Goal: Task Accomplishment & Management: Manage account settings

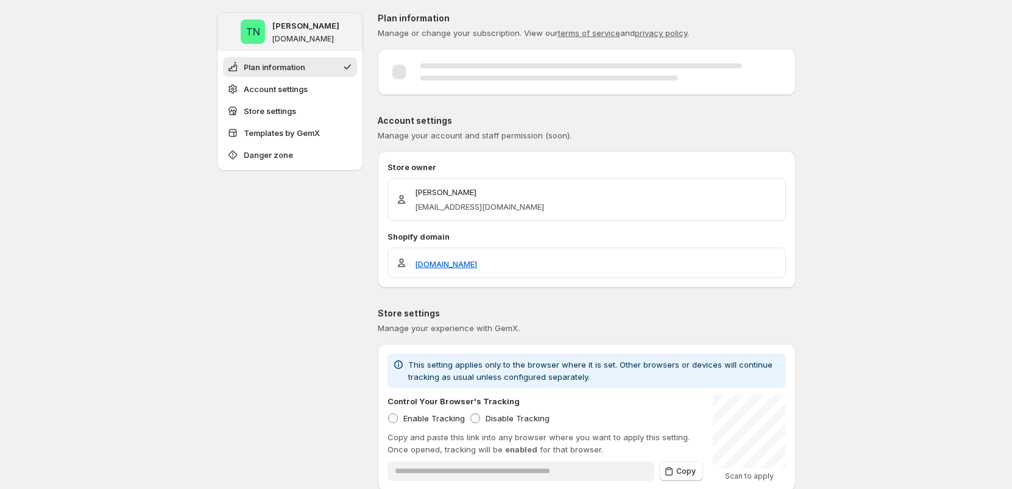
click at [444, 80] on div at bounding box center [587, 71] width 418 height 27
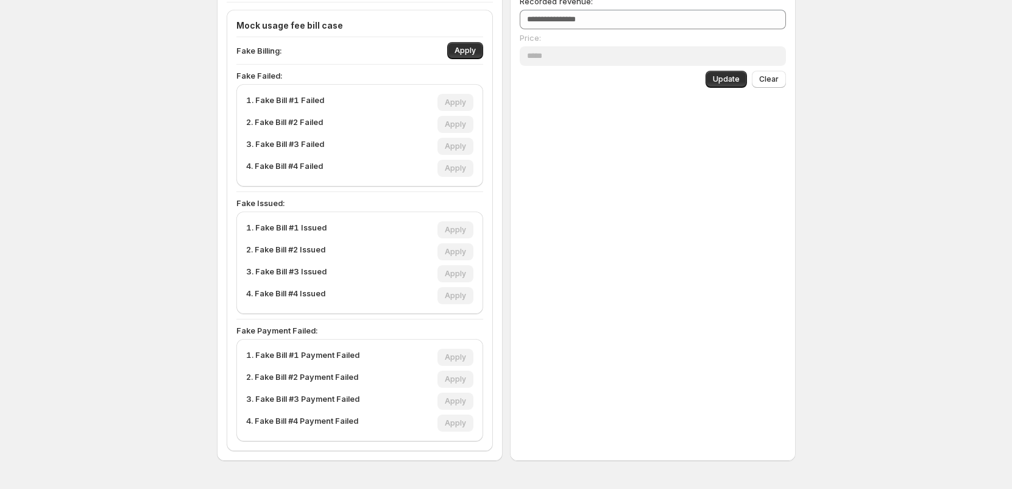
scroll to position [472, 0]
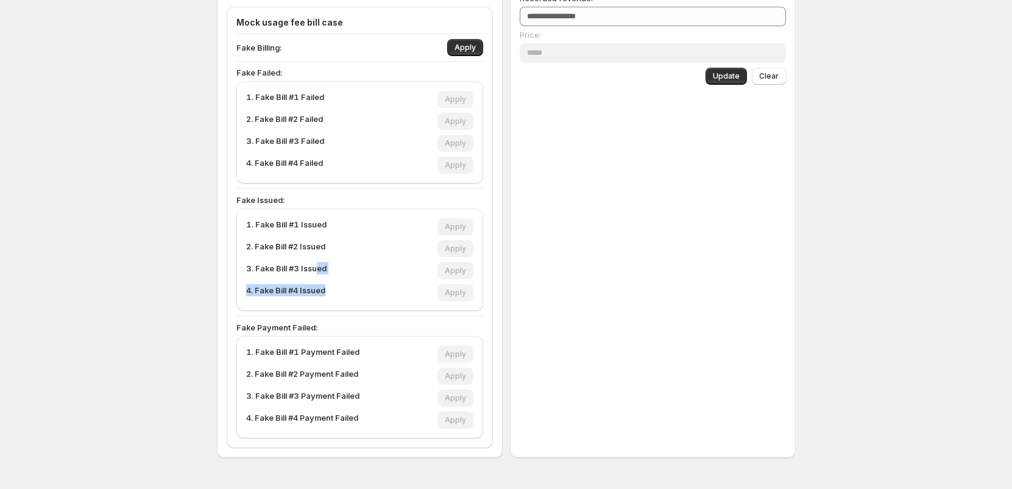
drag, startPoint x: 320, startPoint y: 266, endPoint x: 416, endPoint y: 297, distance: 100.6
click at [363, 299] on div "1. Fake Bill #1 Issued Apply 2. Fake Bill #2 Issued Apply 3. Fake Bill #3 Issue…" at bounding box center [359, 259] width 227 height 83
drag, startPoint x: 472, startPoint y: 297, endPoint x: 324, endPoint y: 233, distance: 160.5
click at [330, 234] on div "1. Fake Bill #1 Issued Apply 2. Fake Bill #2 Issued Apply 3. Fake Bill #3 Issue…" at bounding box center [359, 259] width 227 height 83
drag, startPoint x: 248, startPoint y: 223, endPoint x: 381, endPoint y: 312, distance: 160.4
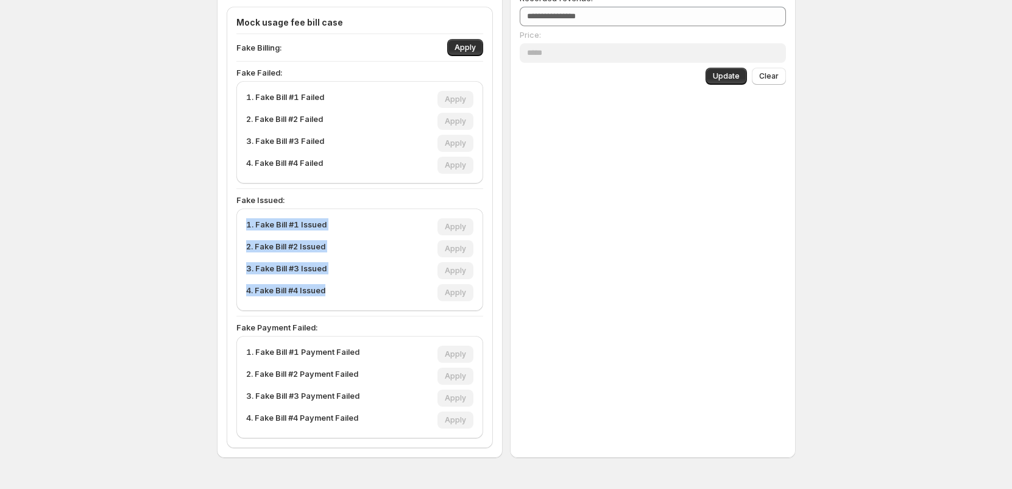
click at [381, 313] on div "Mock usage fee bill case Fake Billing: Apply Fake Failed: 1. Fake Bill #1 Faile…" at bounding box center [360, 227] width 266 height 441
click at [378, 278] on div "3. Fake Bill #3 Issued Apply" at bounding box center [359, 270] width 227 height 17
drag, startPoint x: 375, startPoint y: 281, endPoint x: 249, endPoint y: 170, distance: 167.5
click at [249, 175] on div "Mock usage fee bill case Fake Billing: Apply Fake Failed: 1. Fake Bill #1 Faile…" at bounding box center [359, 227] width 247 height 422
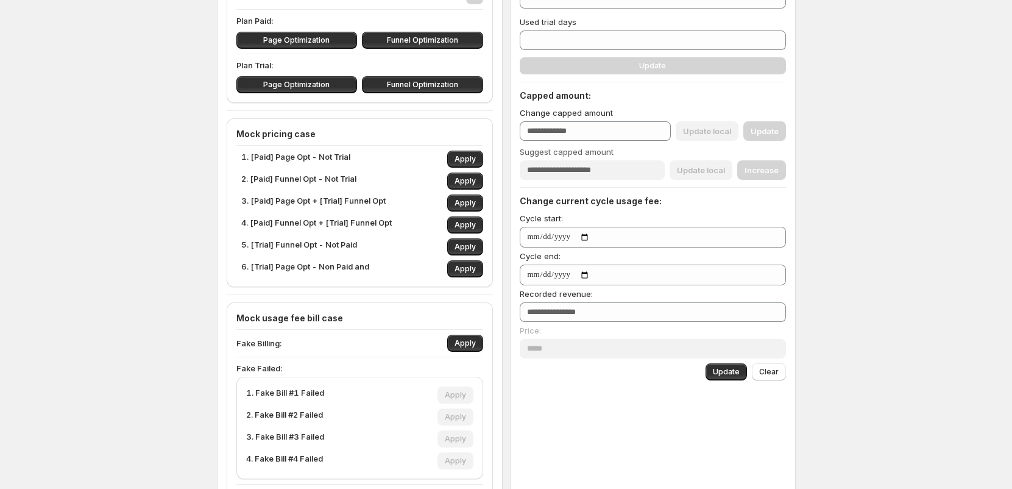
scroll to position [175, 0]
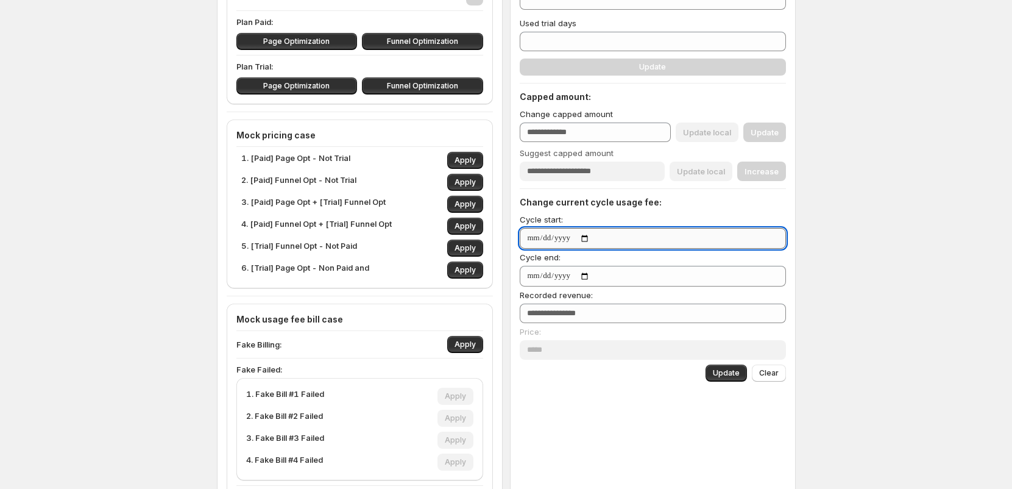
click at [606, 233] on input "Cycle start:" at bounding box center [653, 238] width 266 height 21
click at [606, 239] on input "Cycle start:" at bounding box center [653, 238] width 266 height 21
click at [575, 238] on input "Cycle start:" at bounding box center [653, 238] width 266 height 21
click at [601, 236] on input "Cycle start:" at bounding box center [653, 238] width 266 height 21
click at [600, 237] on input "Cycle start:" at bounding box center [653, 238] width 266 height 21
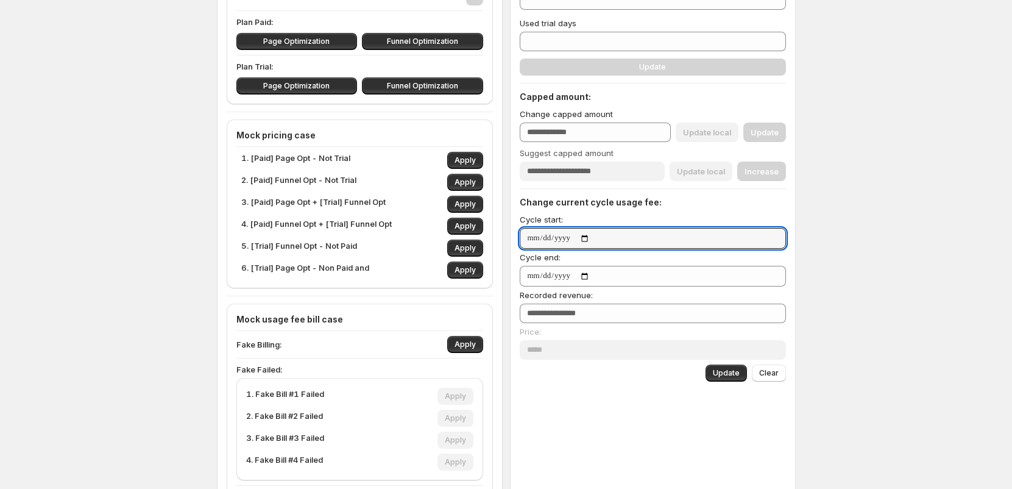
click at [605, 192] on div "Subscription trial usages: Total trial days * Used trial days * Update Capped a…" at bounding box center [653, 168] width 266 height 425
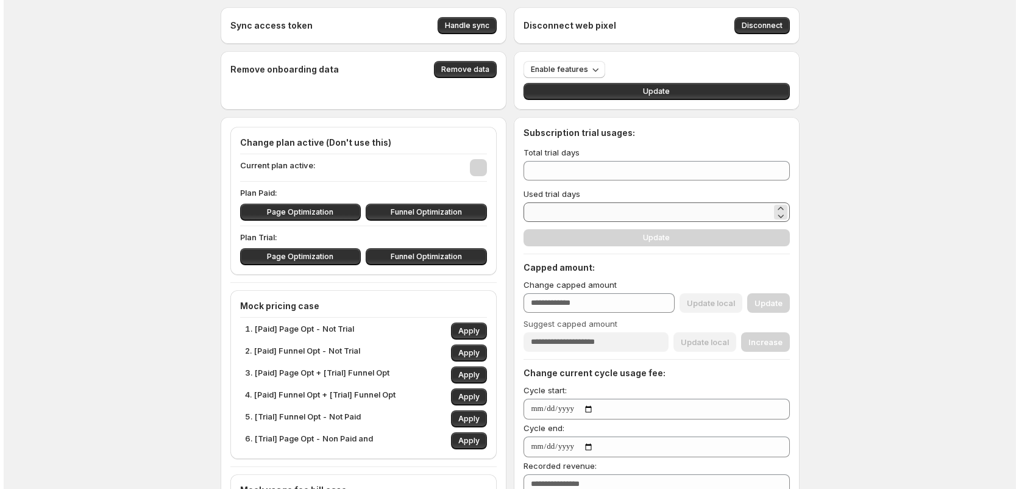
scroll to position [0, 0]
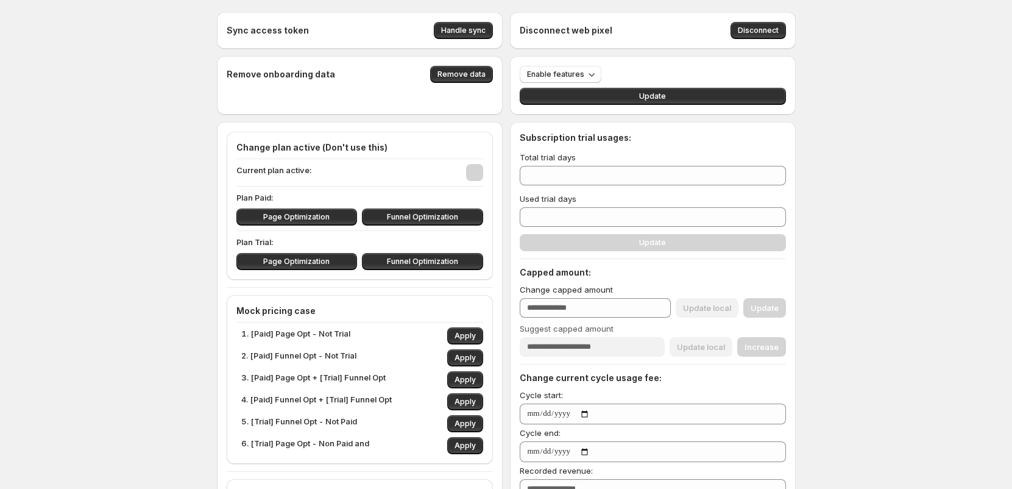
click at [246, 143] on h4 "Change plan active (Don't use this)" at bounding box center [359, 147] width 247 height 12
click at [538, 76] on span "Enable features" at bounding box center [555, 74] width 57 height 10
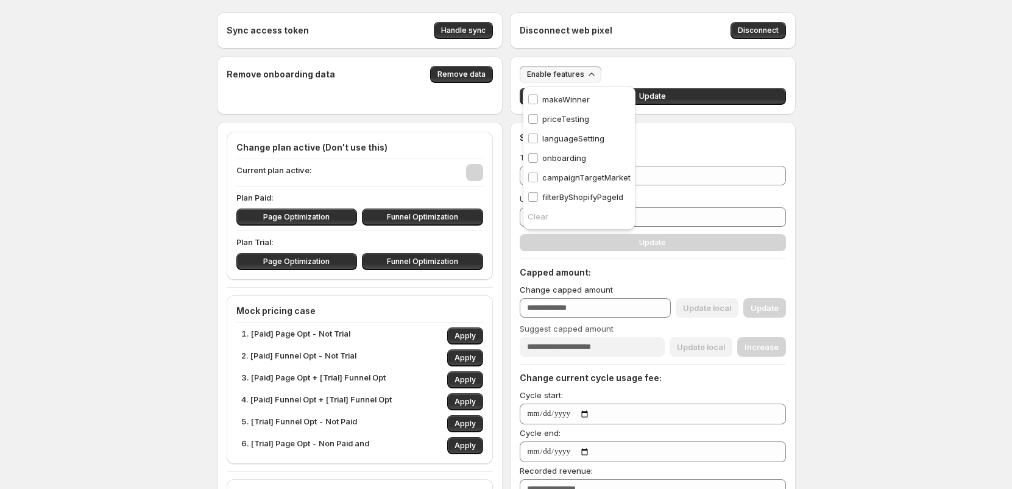
click at [175, 144] on div "Sync access token Handle sync Disconnect web pixel Disconnect Remove onboarding…" at bounding box center [506, 498] width 1012 height 996
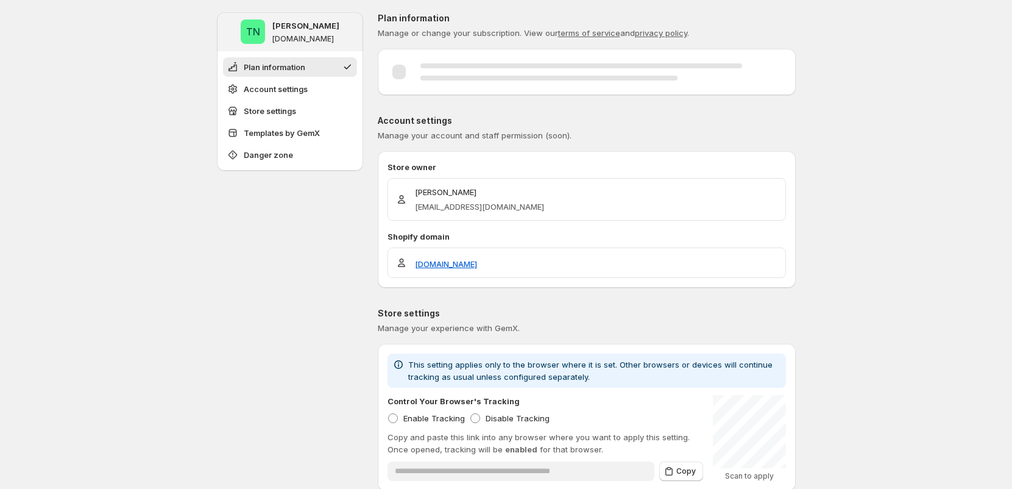
click at [426, 73] on div at bounding box center [581, 71] width 322 height 17
drag, startPoint x: 395, startPoint y: 37, endPoint x: 562, endPoint y: 32, distance: 167.0
click at [559, 32] on span "Manage or change your subscription. View our terms of service and privacy polic…" at bounding box center [533, 33] width 311 height 10
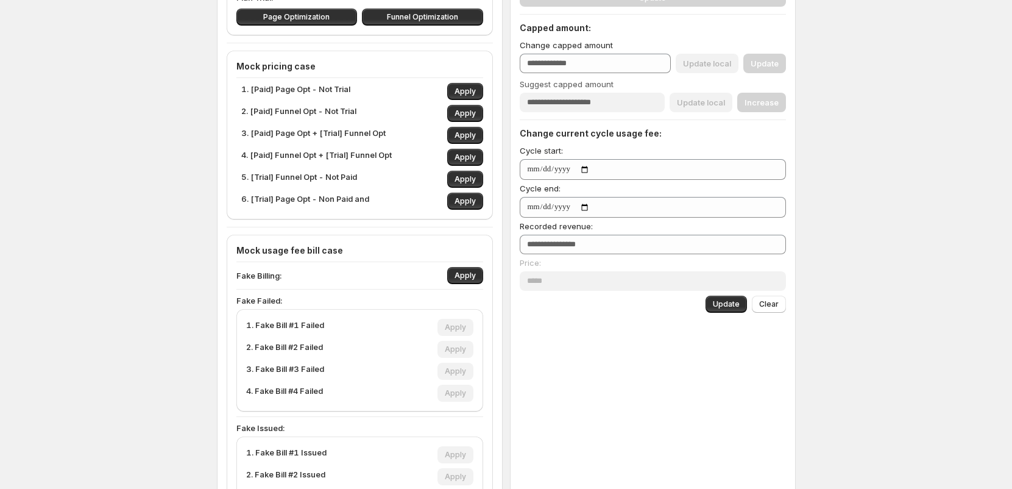
scroll to position [244, 0]
click at [476, 93] on span "Apply" at bounding box center [464, 92] width 21 height 10
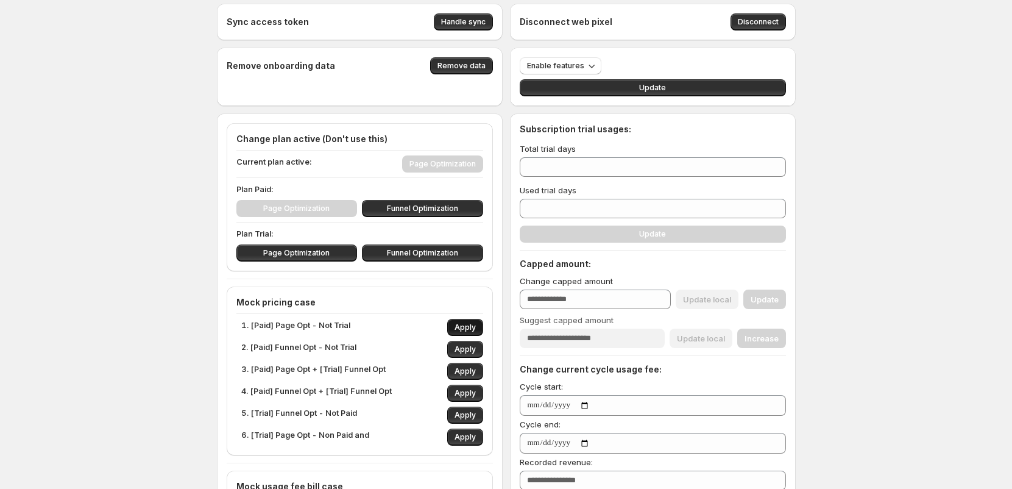
click at [475, 335] on button "Apply" at bounding box center [465, 327] width 36 height 17
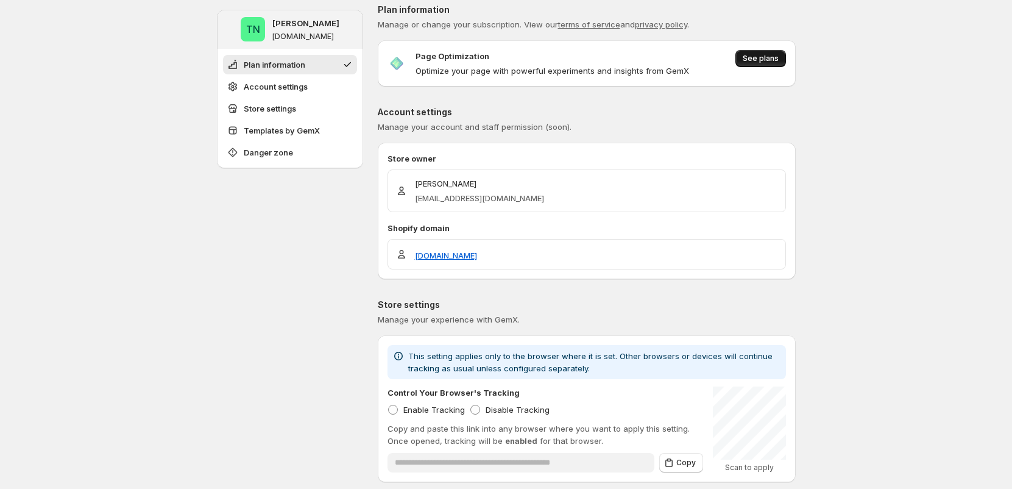
click at [779, 55] on span "See plans" at bounding box center [761, 59] width 36 height 10
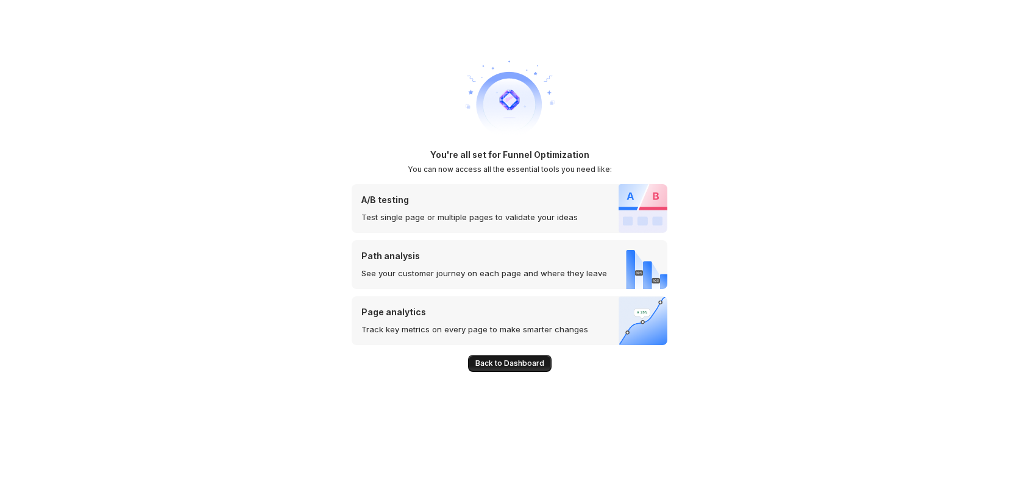
click at [522, 361] on span "Back to Dashboard" at bounding box center [509, 363] width 69 height 10
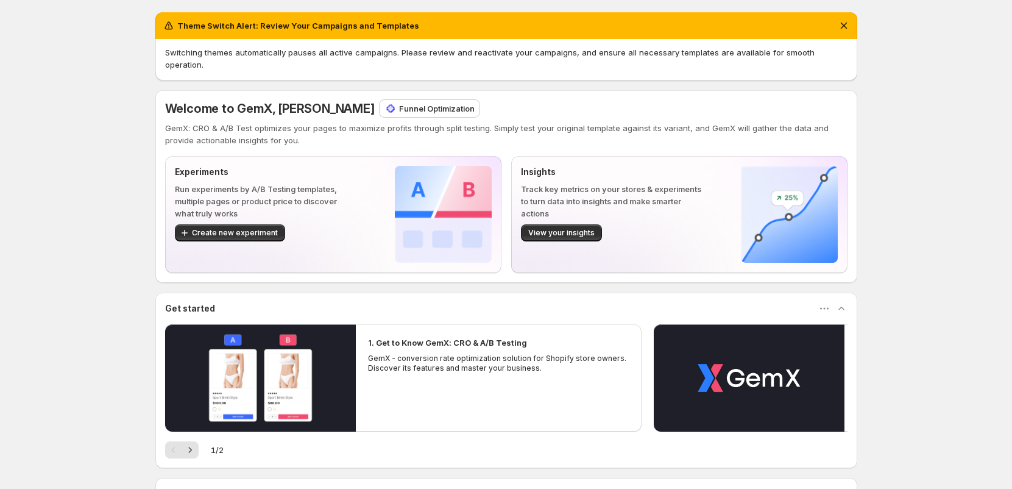
click at [399, 102] on p "Funnel Optimization" at bounding box center [437, 108] width 76 height 12
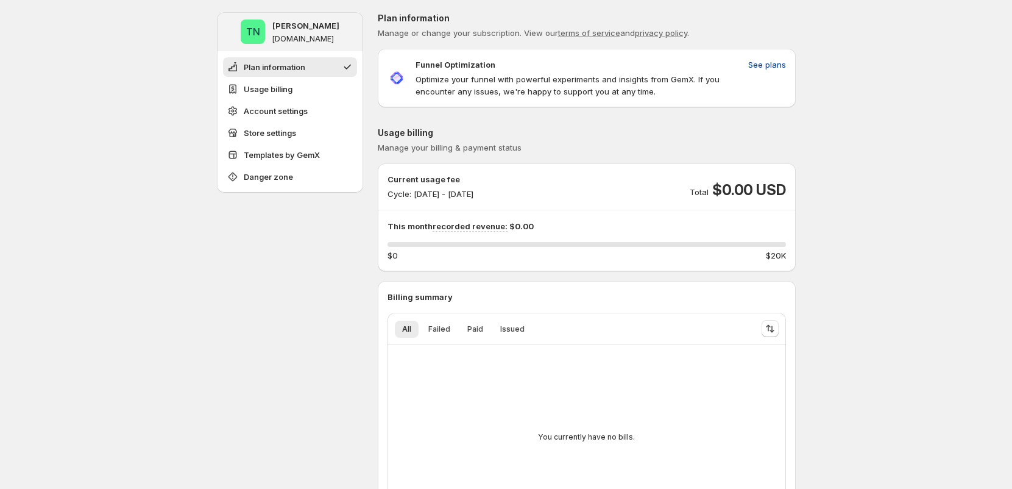
click at [759, 63] on span "See plans" at bounding box center [767, 64] width 38 height 12
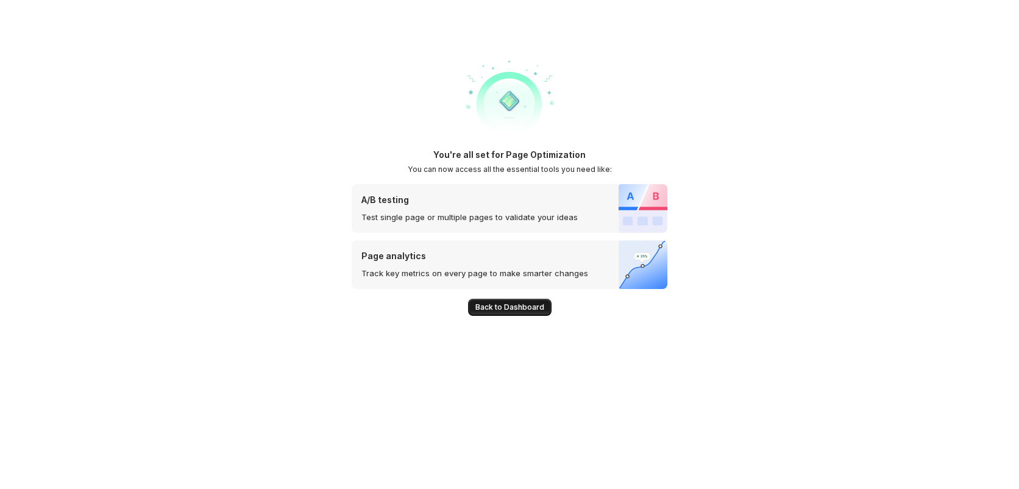
click at [509, 302] on span "Back to Dashboard" at bounding box center [509, 307] width 69 height 10
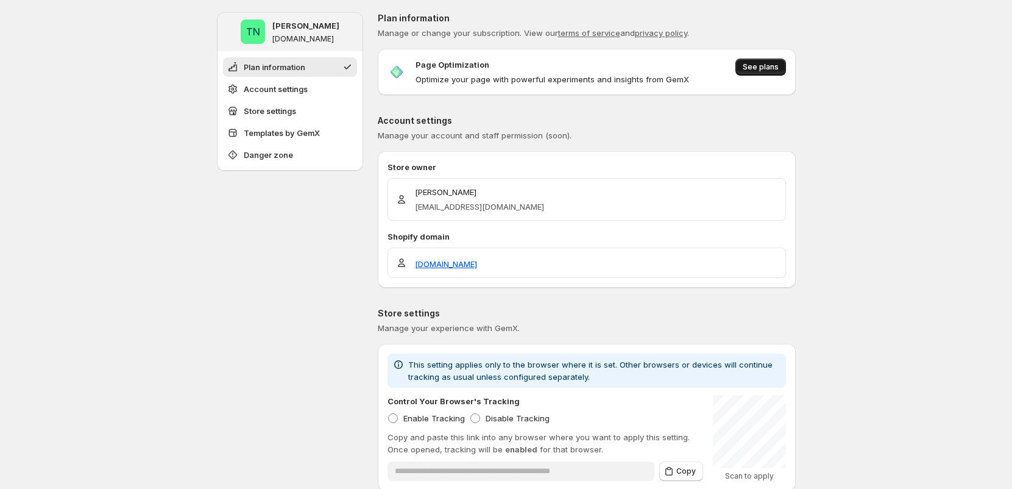
click at [761, 71] on span "See plans" at bounding box center [761, 67] width 36 height 10
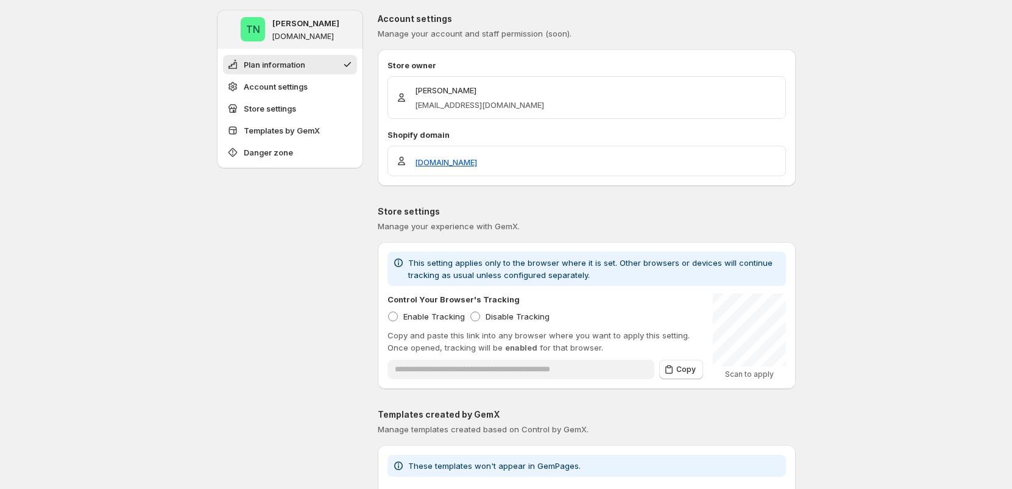
scroll to position [179, 0]
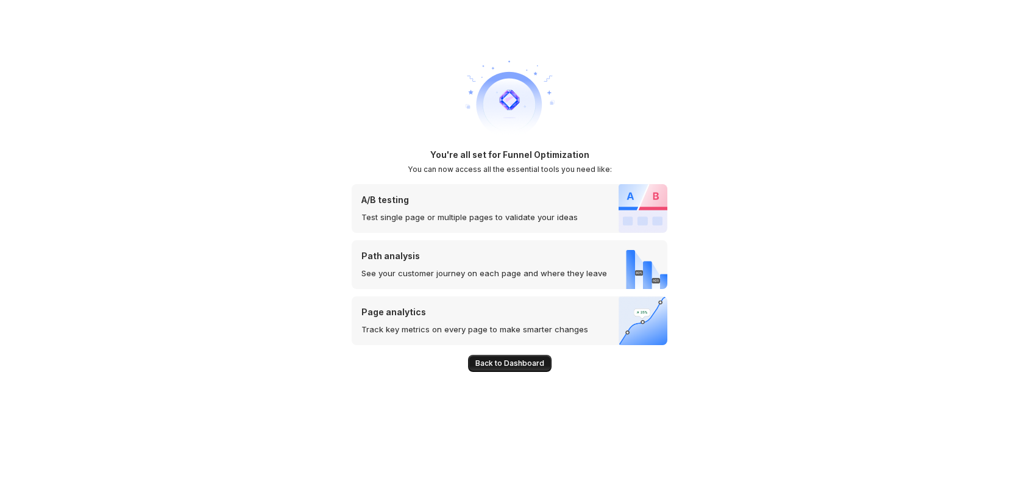
click at [496, 362] on span "Back to Dashboard" at bounding box center [509, 363] width 69 height 10
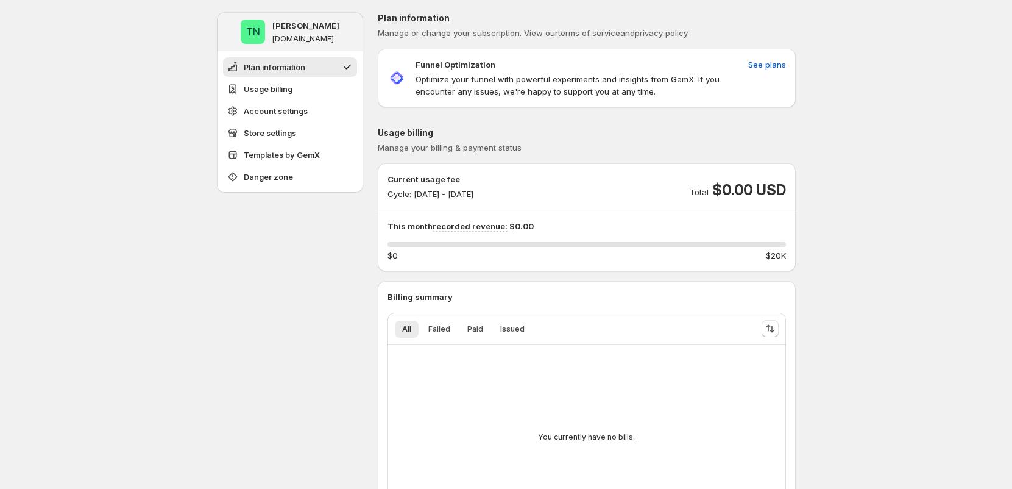
click at [511, 245] on div "0 %" at bounding box center [586, 244] width 398 height 5
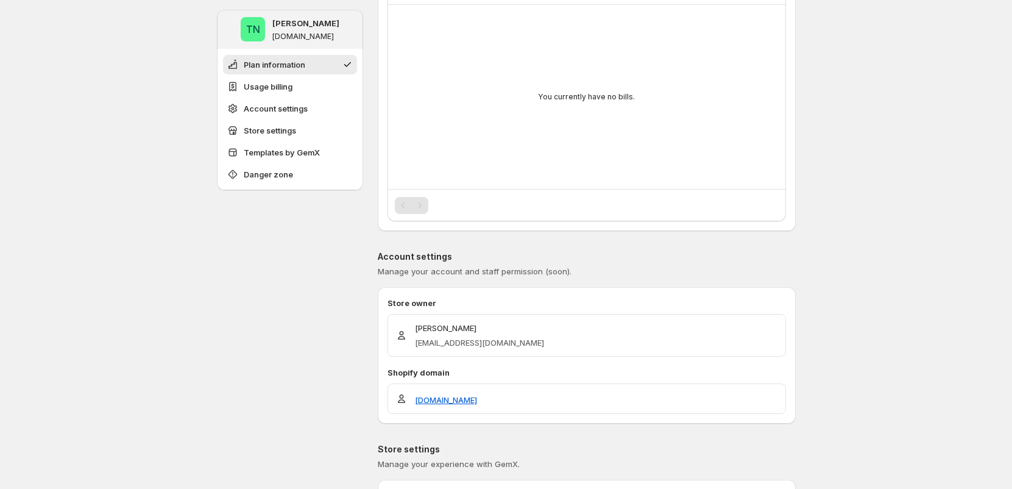
scroll to position [54, 0]
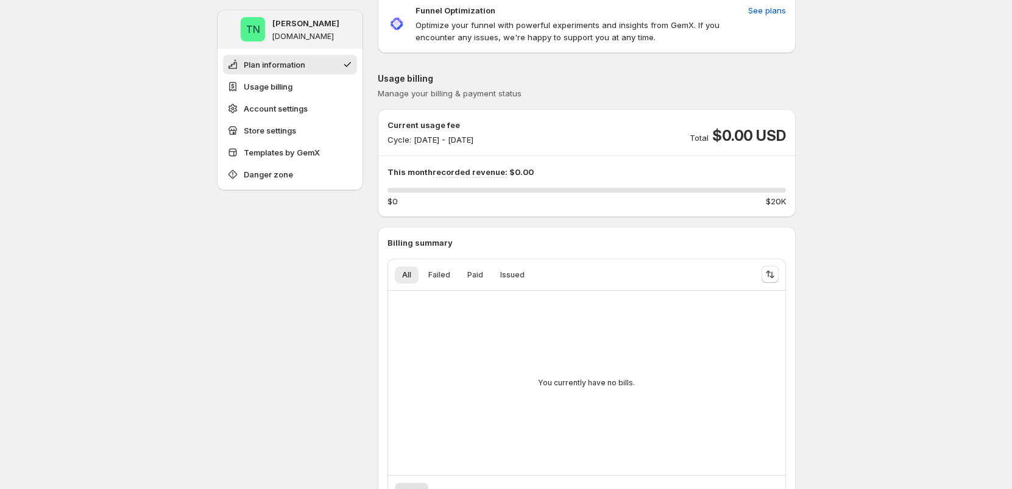
click at [473, 313] on div "You currently have no bills." at bounding box center [586, 382] width 379 height 164
click at [428, 271] on button "Failed" at bounding box center [439, 274] width 37 height 17
drag, startPoint x: 475, startPoint y: 270, endPoint x: 514, endPoint y: 280, distance: 39.8
click at [475, 270] on span "Paid" at bounding box center [475, 275] width 16 height 10
click at [515, 280] on button "Issued" at bounding box center [512, 274] width 39 height 17
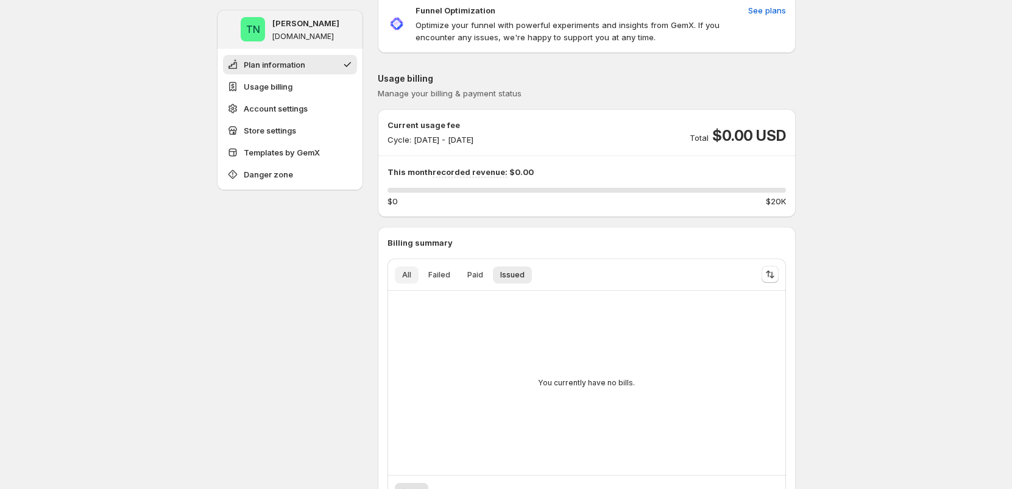
click at [415, 272] on button "All" at bounding box center [407, 274] width 24 height 17
click at [472, 180] on div "This month recorded revenue: $0.00 0 % $0 $20K" at bounding box center [586, 186] width 398 height 41
click at [764, 199] on div "$0 $20K" at bounding box center [586, 201] width 398 height 12
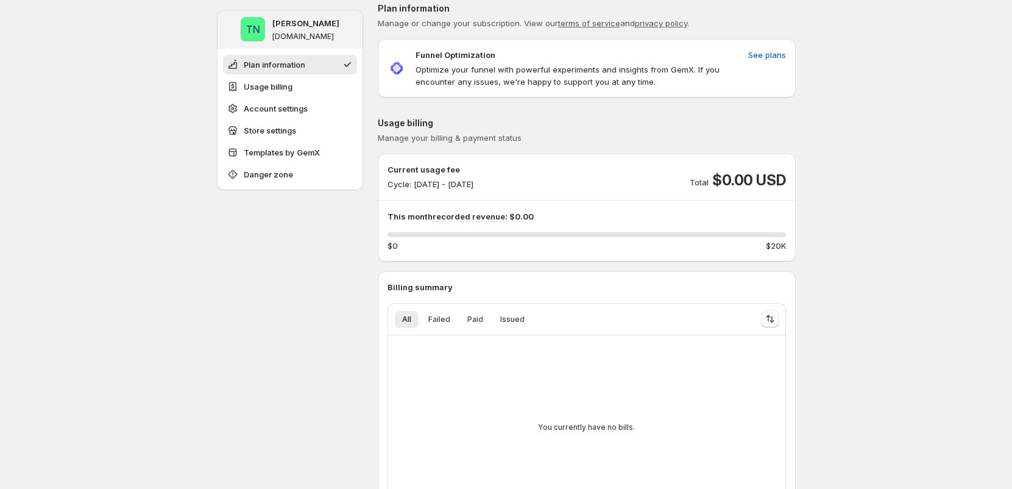
scroll to position [0, 0]
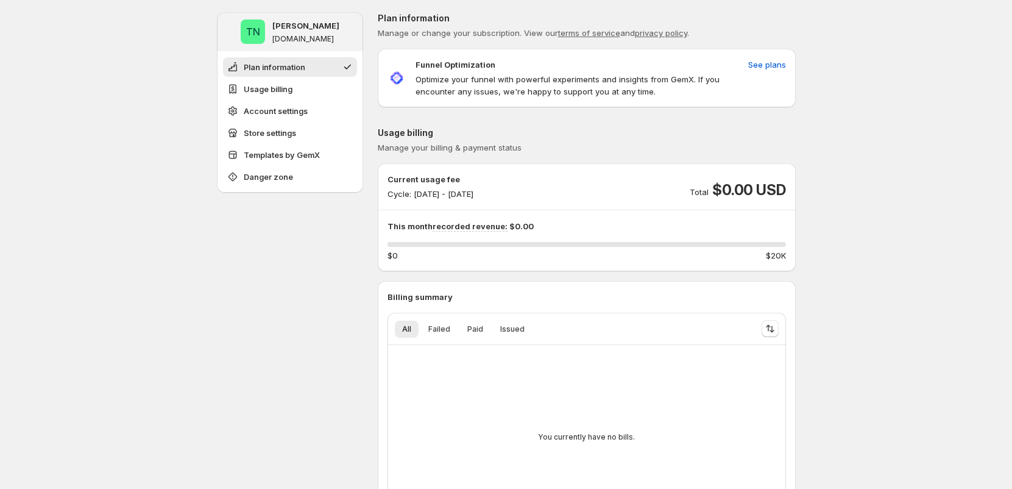
click at [426, 199] on p "Cycle: Sep 09, 2025 - Sep 30, 2025" at bounding box center [430, 194] width 86 height 12
click at [398, 200] on div "Current usage fee Cycle: Sep 09, 2025 - Sep 30, 2025 Total $0.00 USD This month…" at bounding box center [586, 217] width 398 height 88
click at [271, 90] on span "Usage billing" at bounding box center [268, 89] width 49 height 12
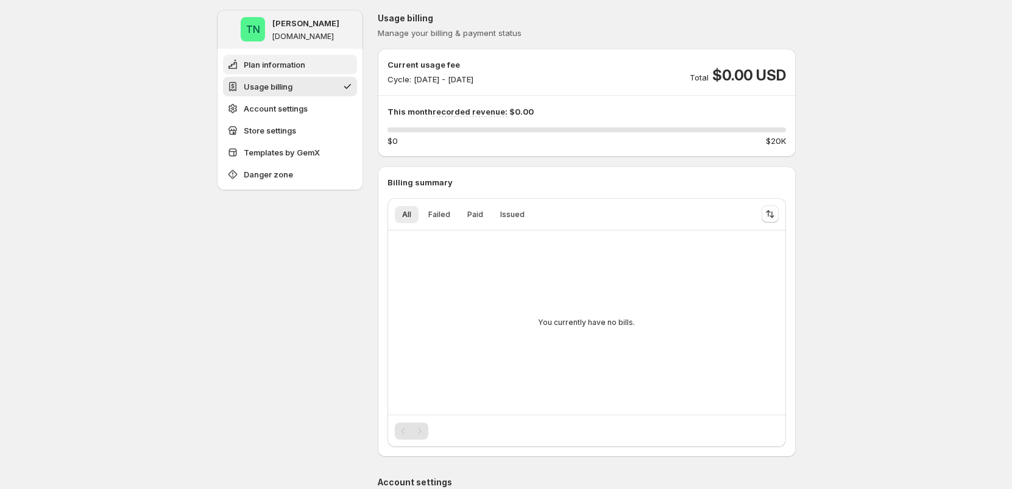
click at [285, 66] on span "Plan information" at bounding box center [275, 64] width 62 height 12
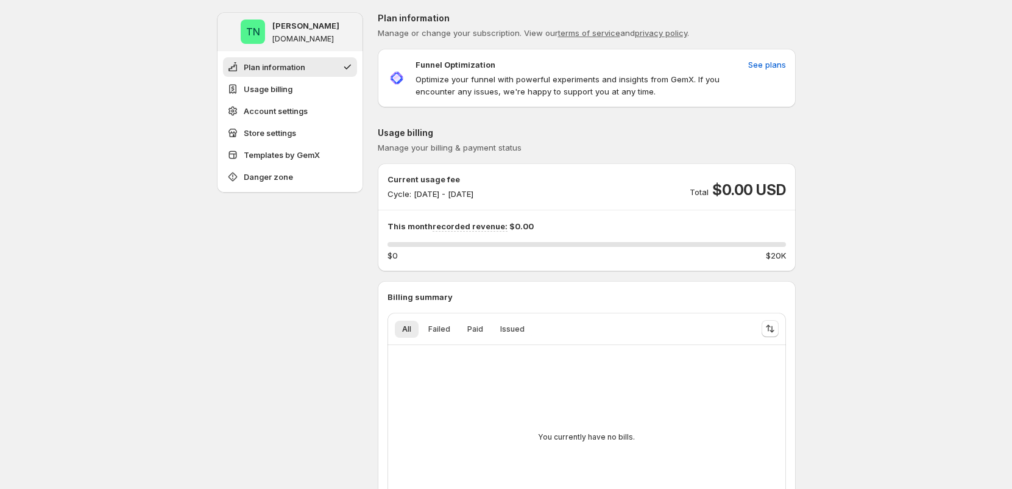
click at [473, 184] on p "Current usage fee" at bounding box center [430, 179] width 86 height 12
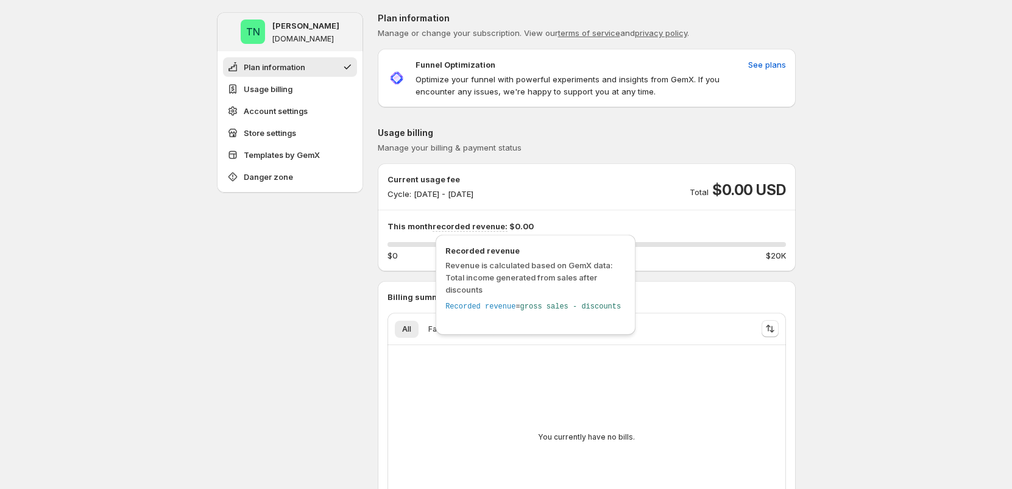
click at [512, 232] on div "Recorded revenue Revenue is calculated based on GemX data: Total income generat…" at bounding box center [536, 288] width 210 height 113
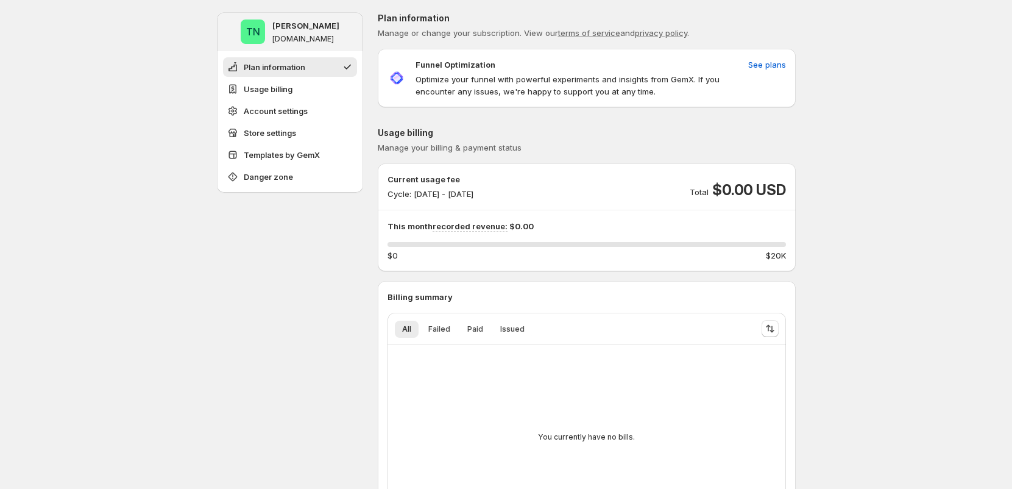
click at [401, 236] on div "This month recorded revenue: $0.00 0 % $0 $20K" at bounding box center [586, 240] width 398 height 41
drag, startPoint x: 413, startPoint y: 218, endPoint x: 460, endPoint y: 225, distance: 47.4
click at [414, 218] on div "Current usage fee Cycle: Sep 09, 2025 - Sep 30, 2025 Total $0.00 USD This month…" at bounding box center [586, 217] width 398 height 88
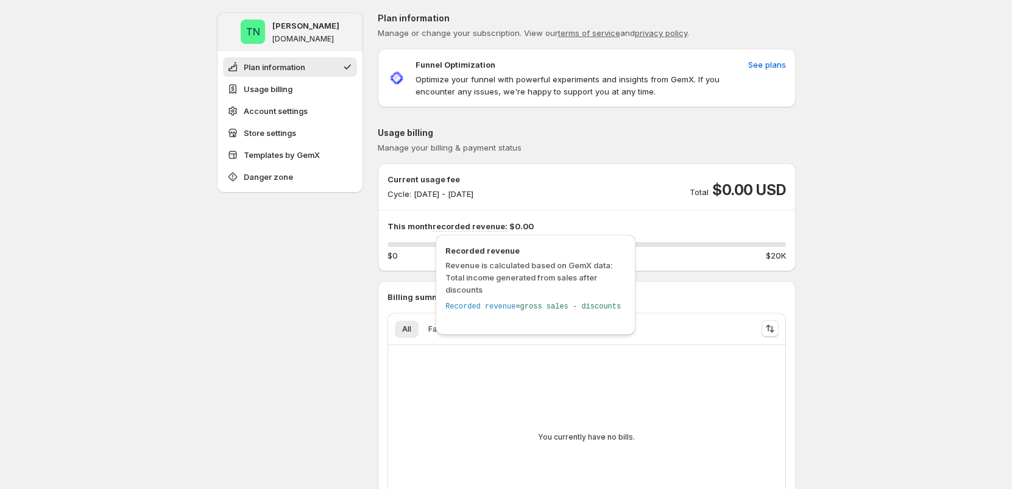
drag, startPoint x: 464, startPoint y: 226, endPoint x: 473, endPoint y: 227, distance: 8.6
click at [465, 227] on span "recorded revenue:" at bounding box center [470, 226] width 75 height 10
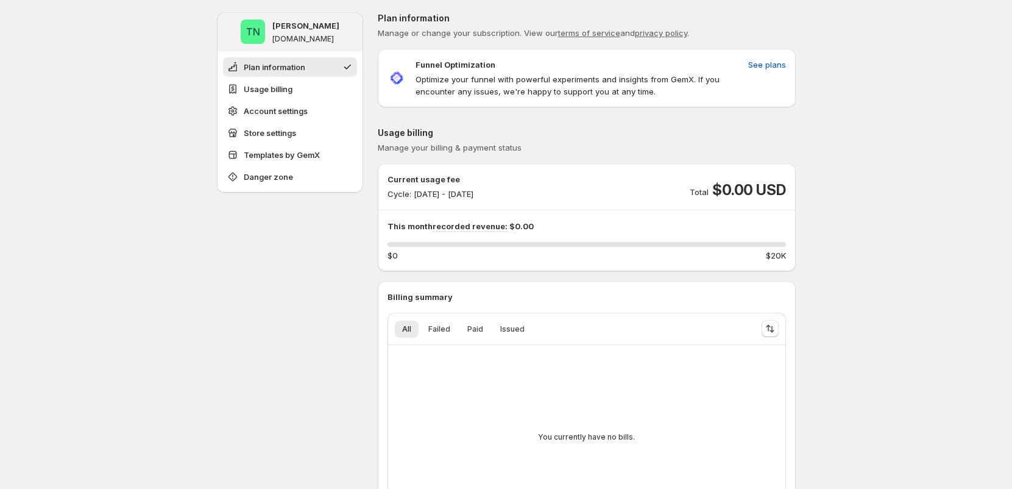
click at [571, 226] on p "This month recorded revenue: $0.00" at bounding box center [586, 226] width 398 height 12
click at [789, 256] on div "Current usage fee Cycle: Sep 09, 2025 - Sep 30, 2025 Total $0.00 USD This month…" at bounding box center [587, 217] width 418 height 88
click at [292, 87] on span "Usage billing" at bounding box center [268, 89] width 49 height 12
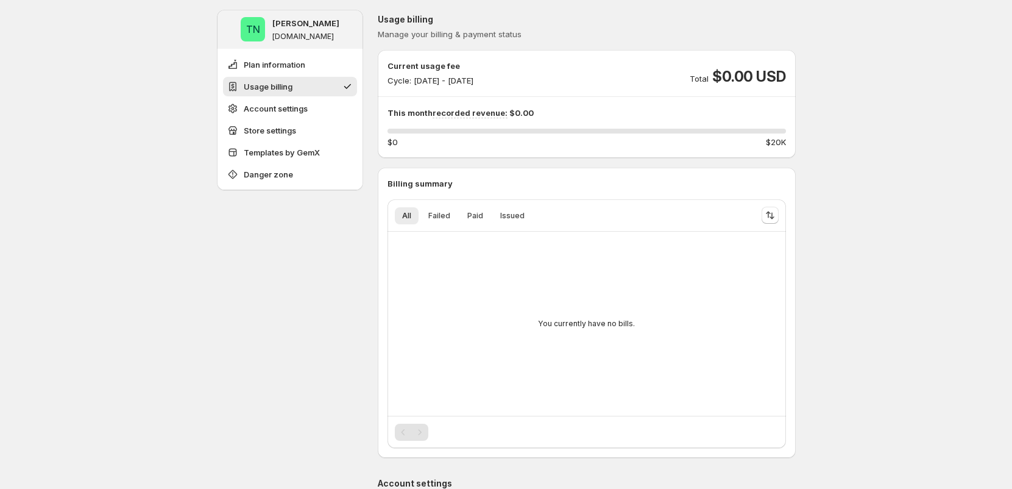
scroll to position [115, 0]
click at [295, 105] on span "Account settings" at bounding box center [276, 108] width 64 height 12
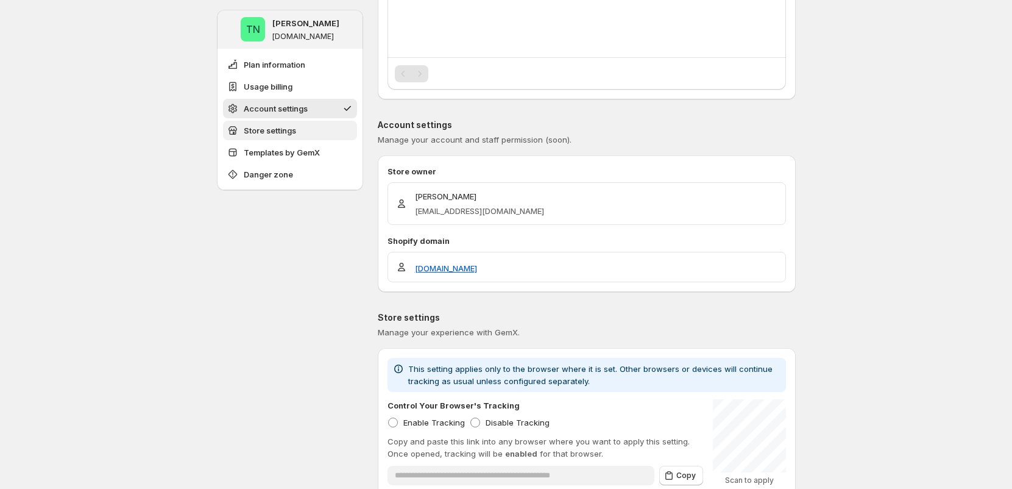
scroll to position [578, 0]
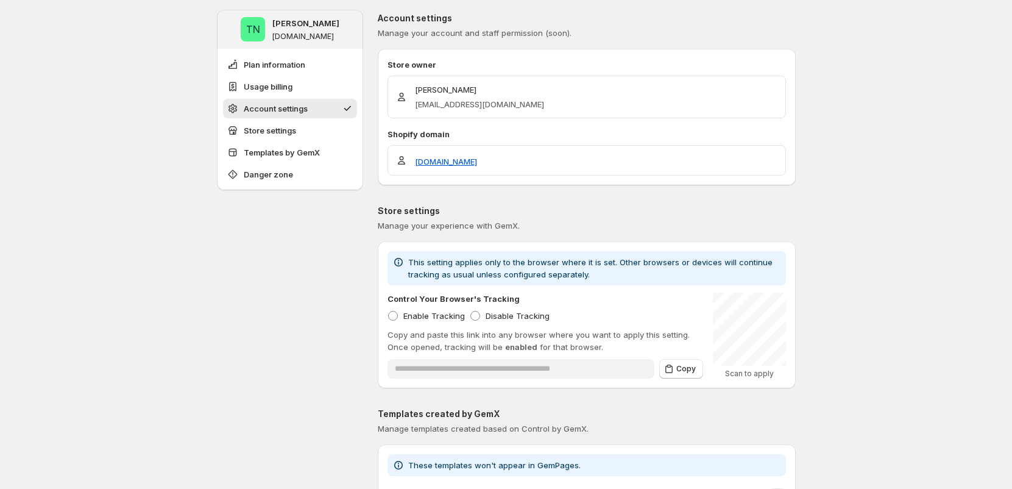
click at [292, 100] on button "Account settings" at bounding box center [290, 108] width 134 height 19
click at [290, 83] on span "Usage billing" at bounding box center [268, 86] width 49 height 12
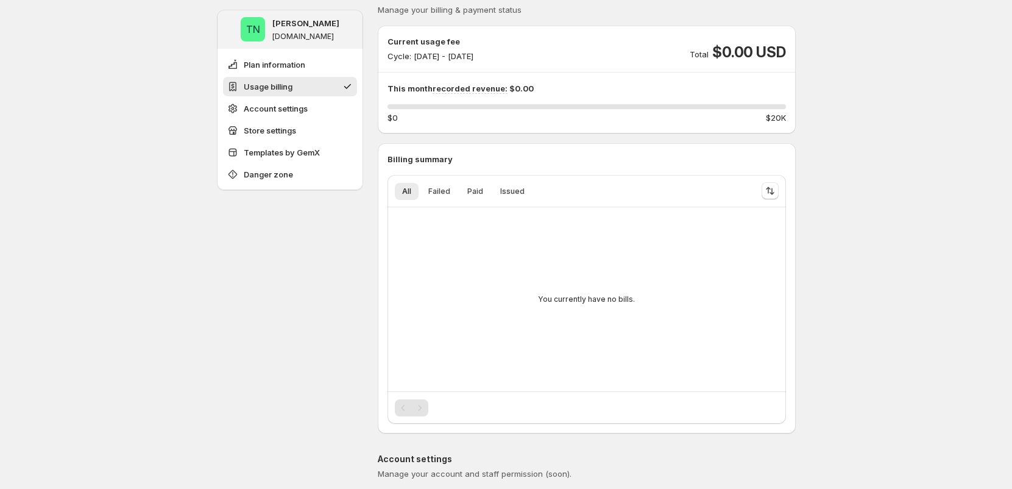
scroll to position [115, 0]
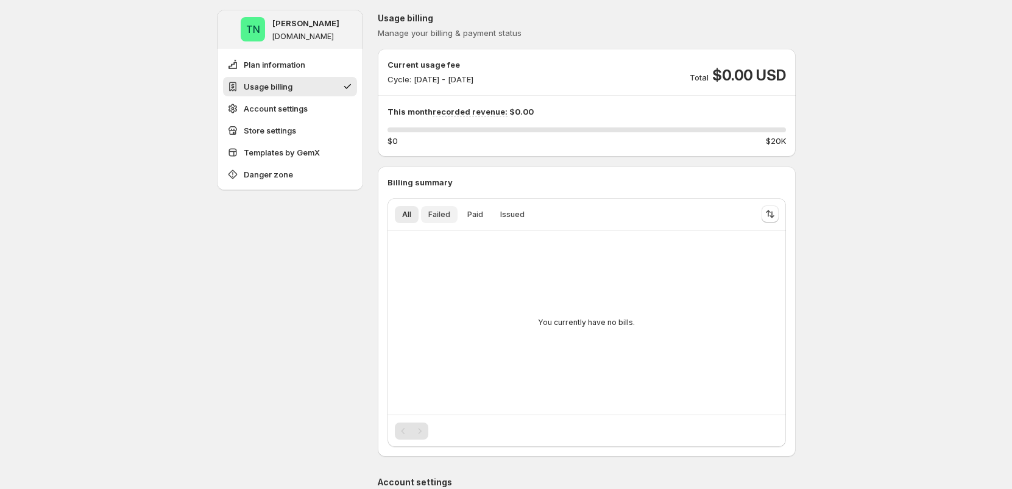
click at [450, 214] on span "Failed" at bounding box center [439, 215] width 22 height 10
click at [501, 218] on button "Issued" at bounding box center [512, 214] width 39 height 17
click at [480, 214] on span "Paid" at bounding box center [475, 215] width 16 height 10
click at [444, 218] on span "Failed" at bounding box center [439, 215] width 22 height 10
click at [411, 217] on span "All" at bounding box center [406, 215] width 9 height 10
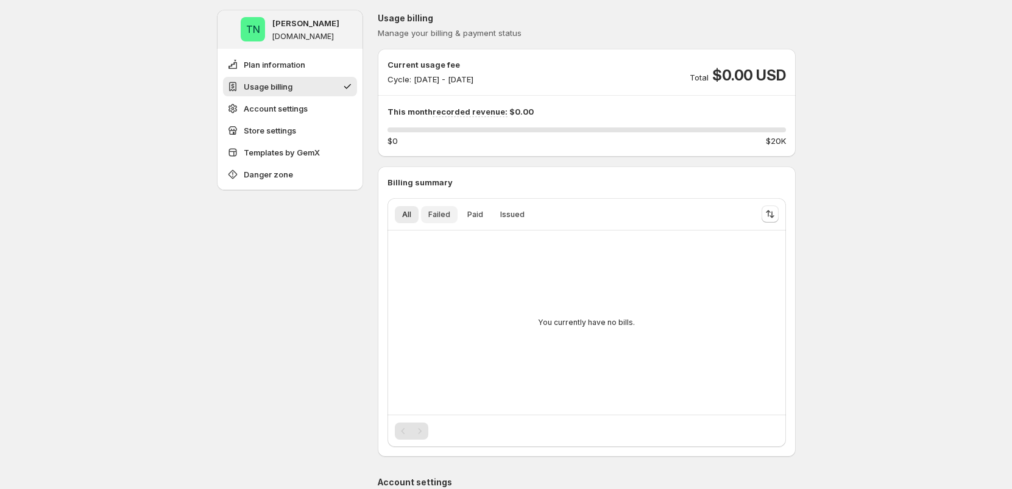
click at [458, 216] on button "Failed" at bounding box center [439, 214] width 37 height 17
click at [490, 216] on button "Paid" at bounding box center [475, 214] width 30 height 17
click at [497, 216] on button "Issued" at bounding box center [512, 214] width 39 height 17
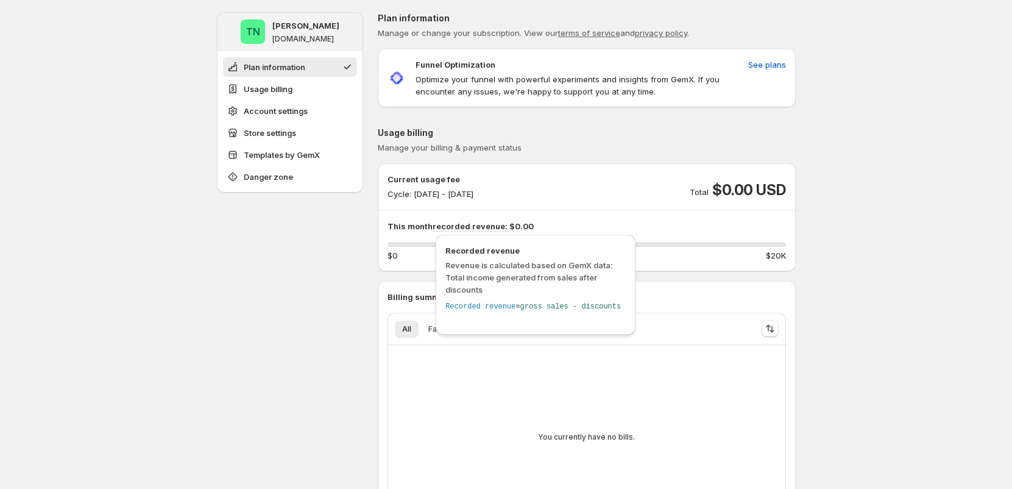
click at [465, 221] on span "recorded revenue:" at bounding box center [470, 226] width 75 height 10
click at [448, 225] on span "recorded revenue:" at bounding box center [470, 226] width 75 height 10
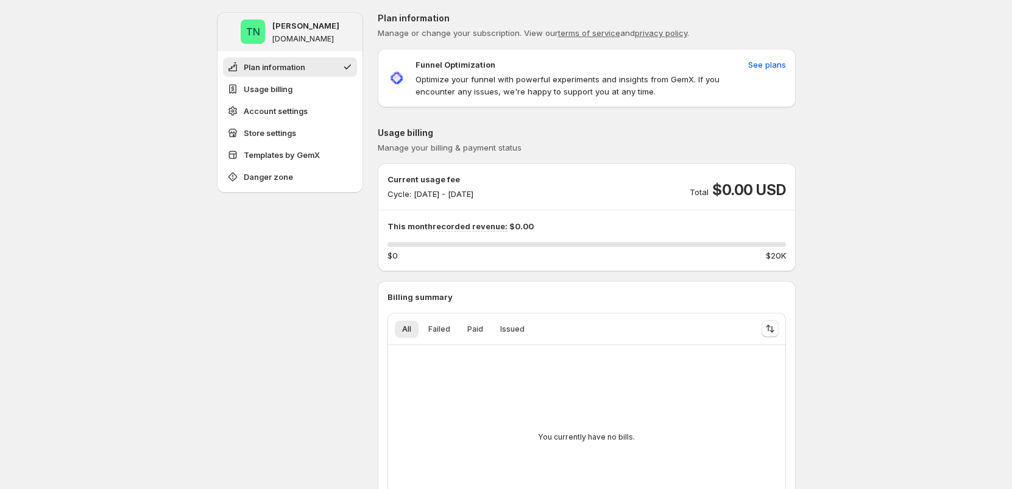
click at [687, 232] on div "This month recorded revenue: $0.00 0 % $0 $20K" at bounding box center [586, 240] width 398 height 41
click at [736, 192] on span "$0.00 USD" at bounding box center [748, 189] width 73 height 19
click at [773, 189] on span "$0.00 USD" at bounding box center [748, 189] width 73 height 19
drag, startPoint x: 794, startPoint y: 191, endPoint x: 665, endPoint y: 182, distance: 129.5
click at [695, 183] on div "Current usage fee Cycle: Sep 09, 2025 - Sep 30, 2025 Total $0.00 USD This month…" at bounding box center [587, 217] width 418 height 88
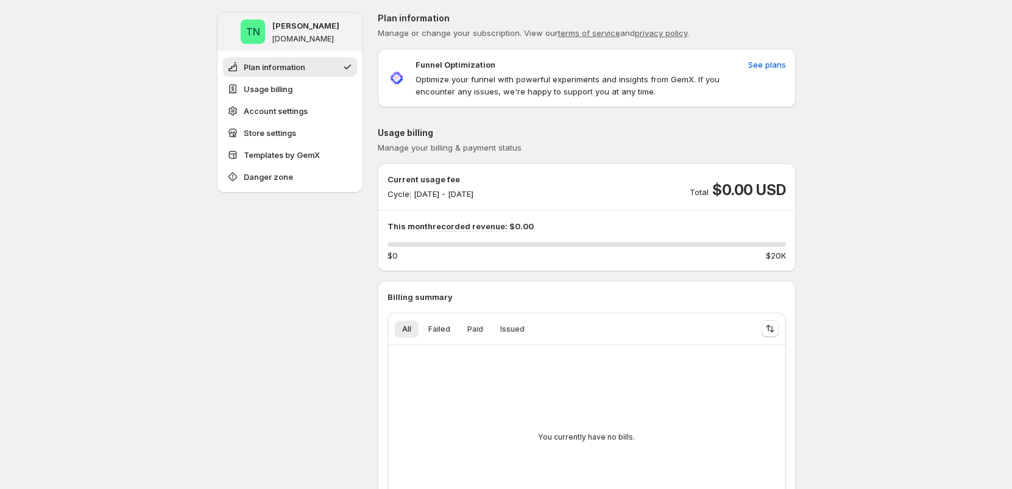
click at [624, 224] on p "This month recorded revenue: $0.00" at bounding box center [586, 226] width 398 height 12
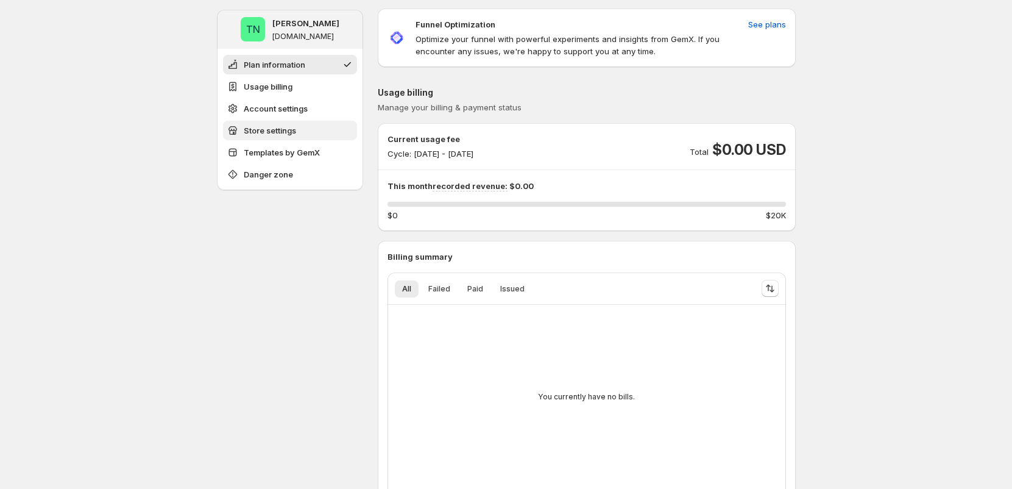
scroll to position [107, 0]
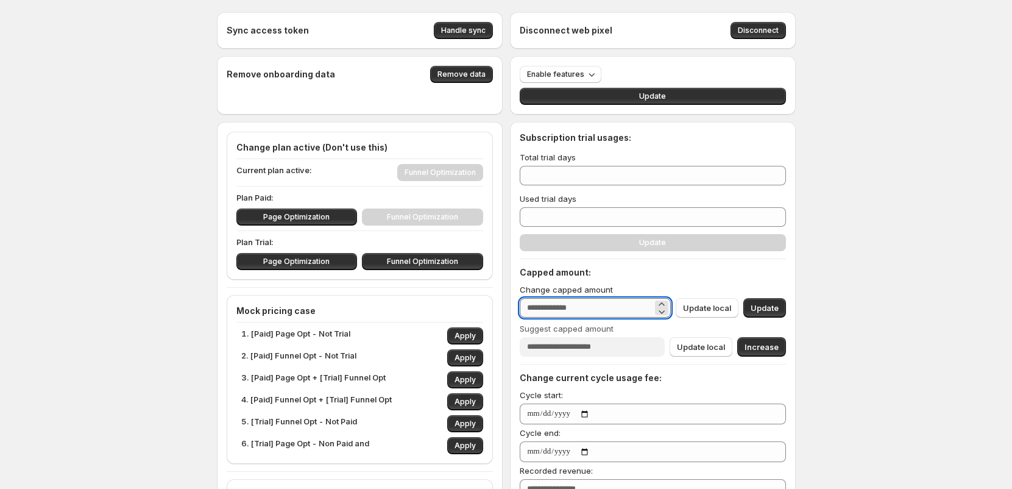
click at [570, 309] on input "***" at bounding box center [586, 307] width 133 height 19
click at [561, 308] on input "***" at bounding box center [586, 307] width 133 height 19
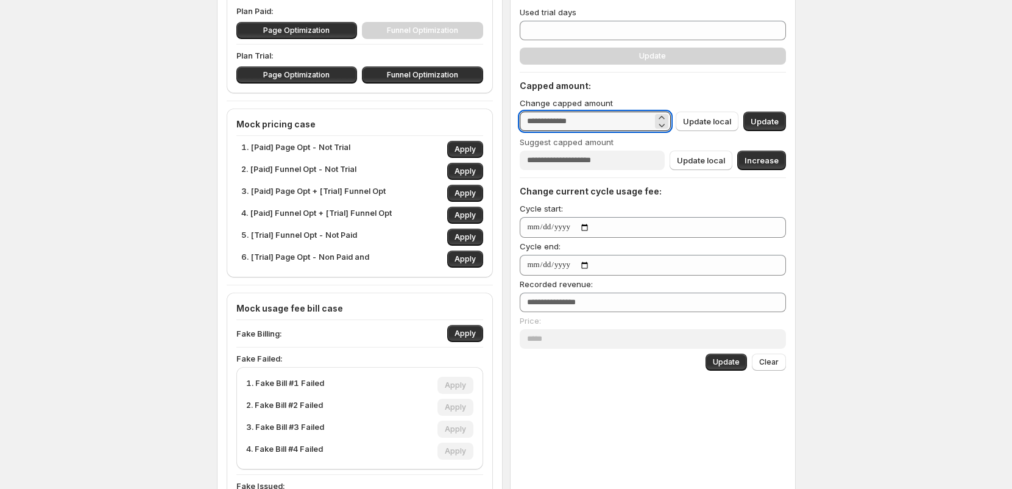
scroll to position [189, 0]
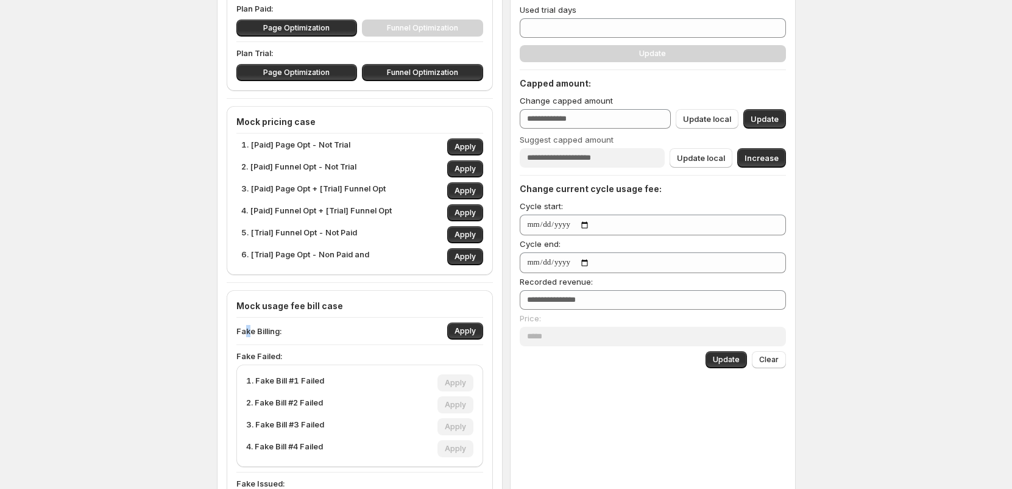
drag, startPoint x: 250, startPoint y: 330, endPoint x: 256, endPoint y: 332, distance: 6.9
click at [255, 331] on p "Fake Billing:" at bounding box center [258, 331] width 45 height 12
click at [286, 328] on div "Fake Billing: Apply" at bounding box center [359, 330] width 247 height 17
click at [461, 330] on span "Apply" at bounding box center [464, 331] width 21 height 10
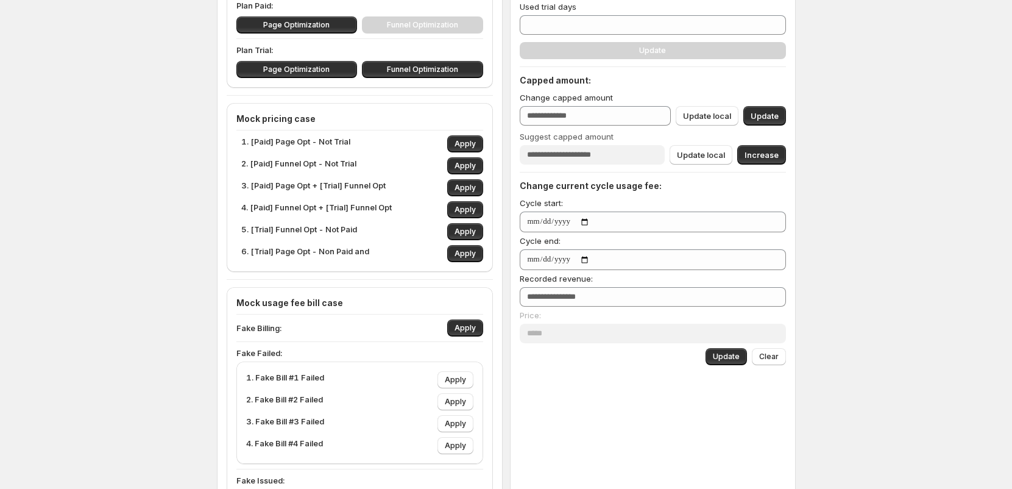
scroll to position [275, 0]
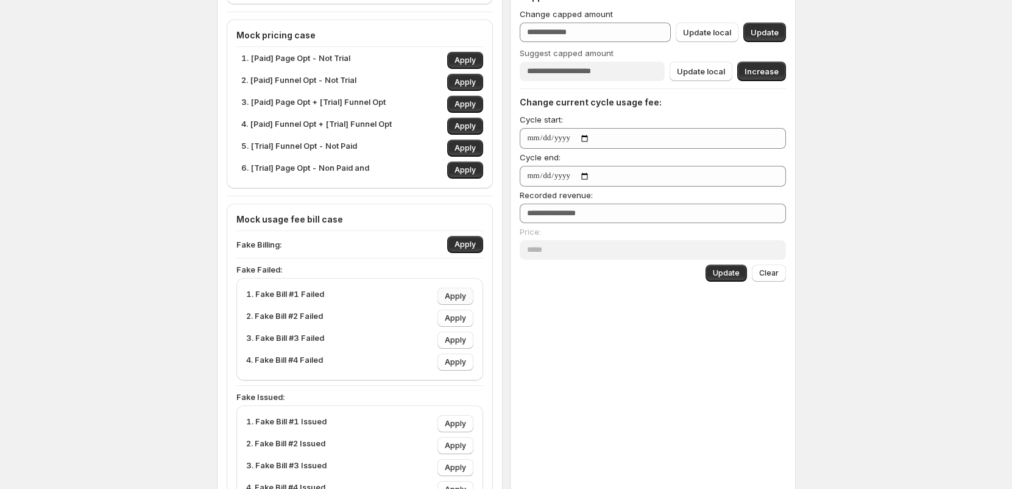
click at [456, 297] on span "Apply" at bounding box center [455, 296] width 21 height 10
type input "****"
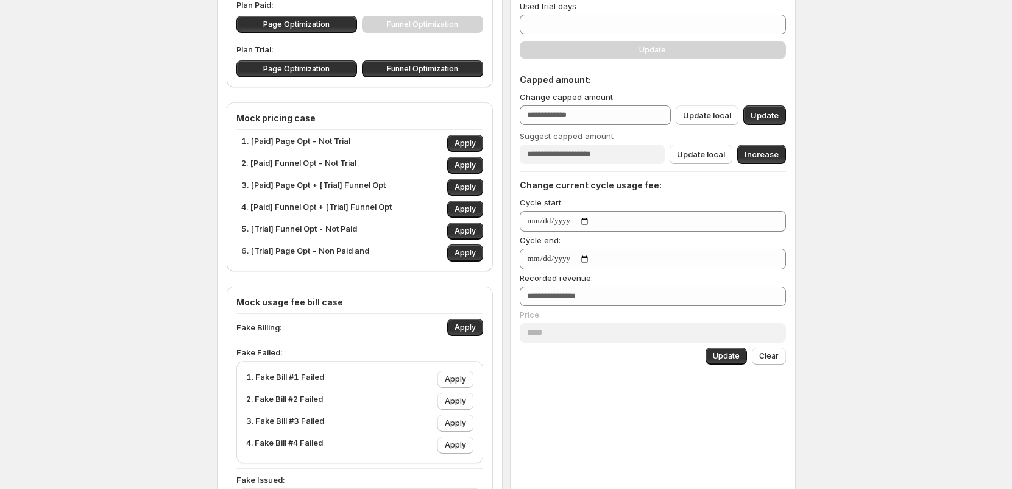
scroll to position [184, 0]
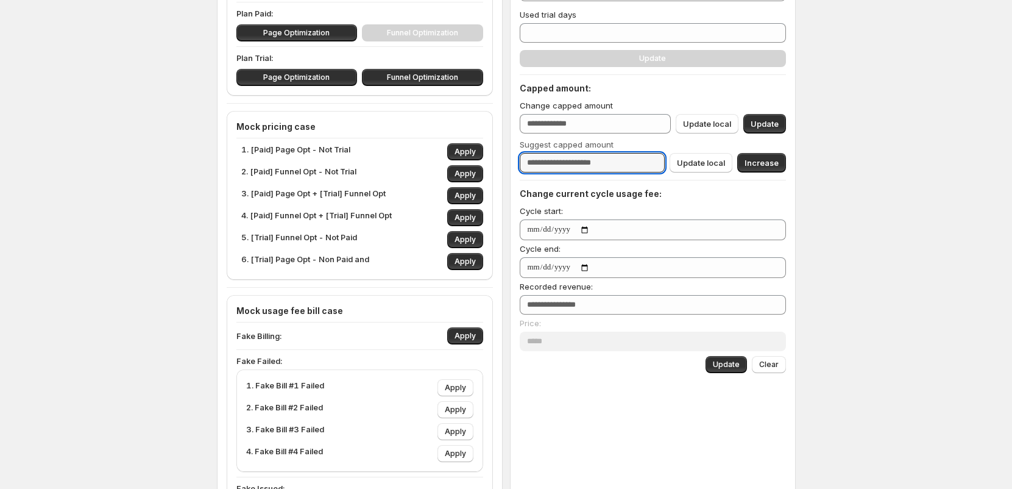
click at [546, 166] on input "****" at bounding box center [592, 162] width 145 height 19
drag, startPoint x: 562, startPoint y: 160, endPoint x: 509, endPoint y: 159, distance: 53.0
click at [509, 159] on div "Sync access token Handle sync Disconnect web pixel Disconnect Remove onboarding…" at bounding box center [506, 287] width 579 height 918
click at [548, 162] on input "****" at bounding box center [592, 162] width 145 height 19
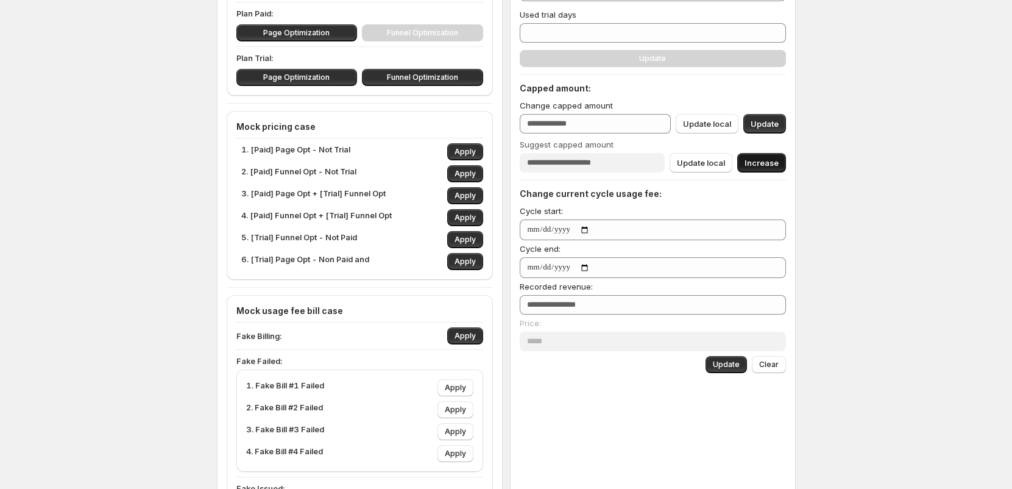
click at [763, 164] on span "Increase" at bounding box center [762, 163] width 34 height 12
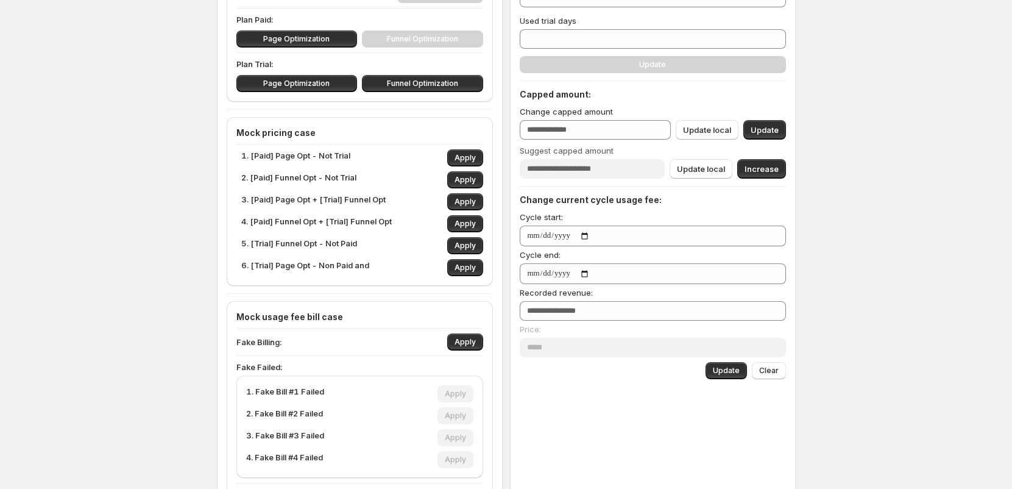
scroll to position [109, 0]
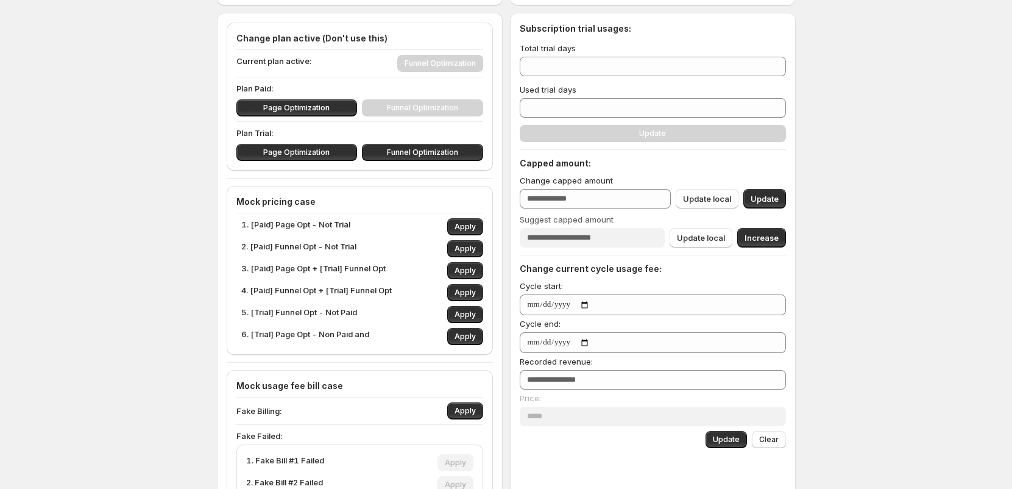
click at [426, 108] on div "Page Optimization Funnel Optimization" at bounding box center [359, 107] width 247 height 17
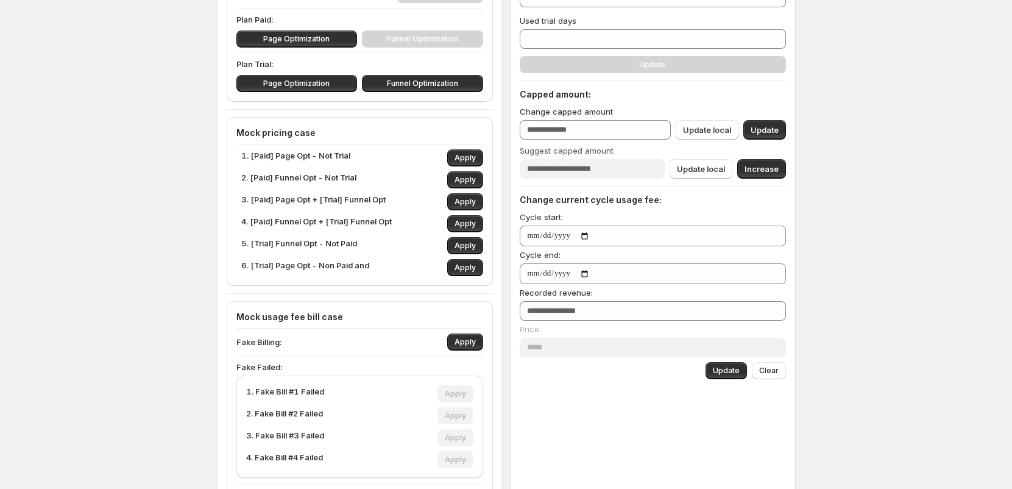
scroll to position [197, 0]
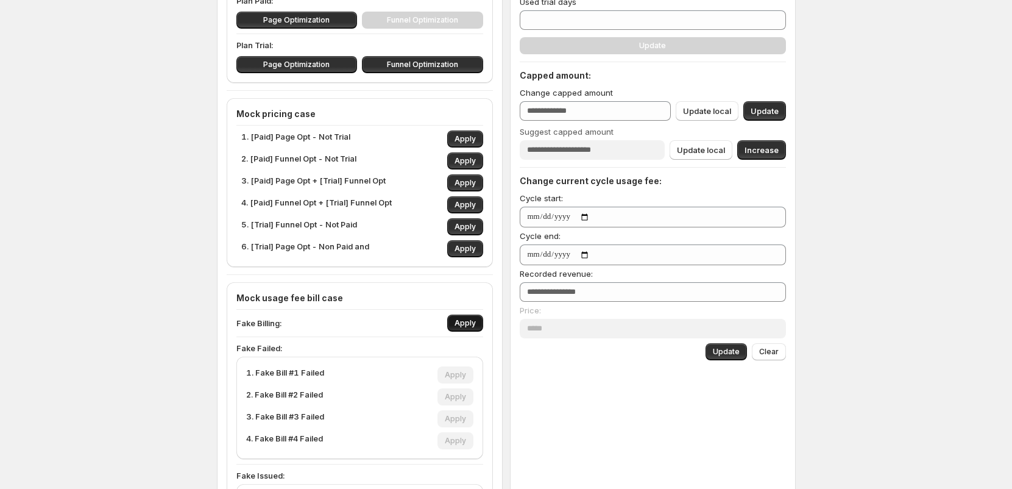
click at [457, 322] on button "Apply" at bounding box center [465, 322] width 36 height 17
click at [464, 379] on span "Apply" at bounding box center [455, 375] width 21 height 10
type input "****"
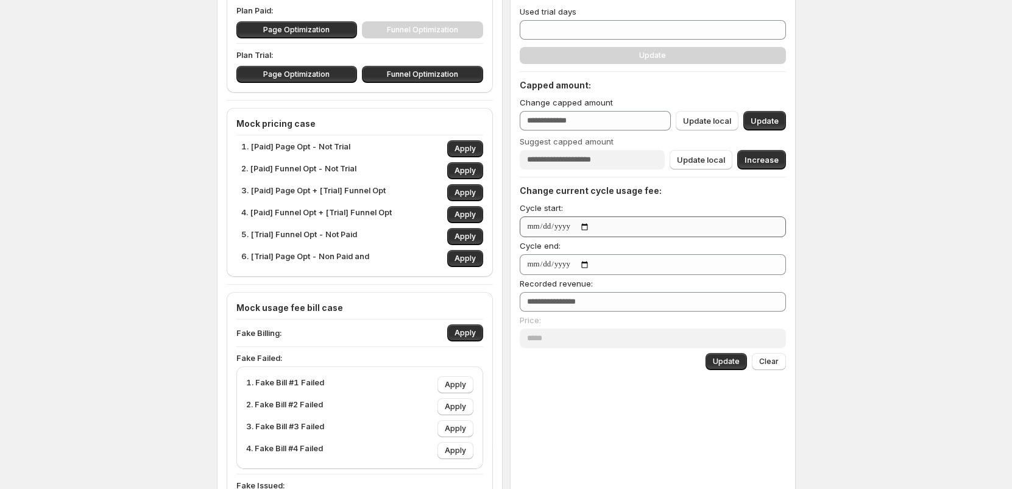
scroll to position [175, 0]
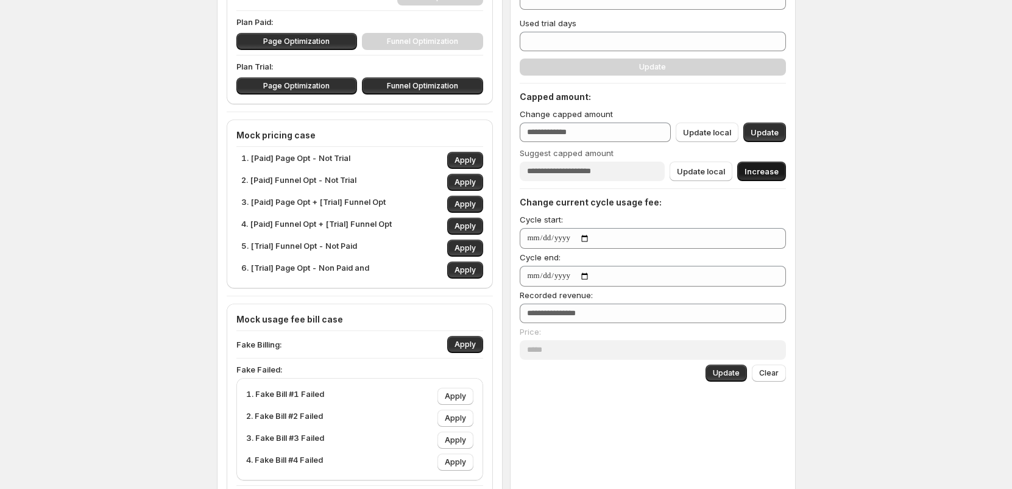
click at [765, 172] on span "Increase" at bounding box center [762, 171] width 34 height 12
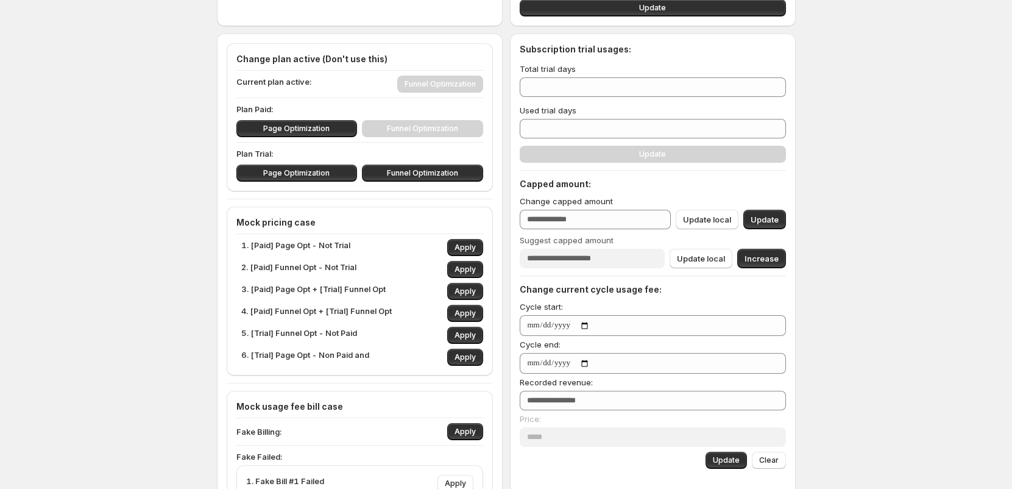
scroll to position [0, 0]
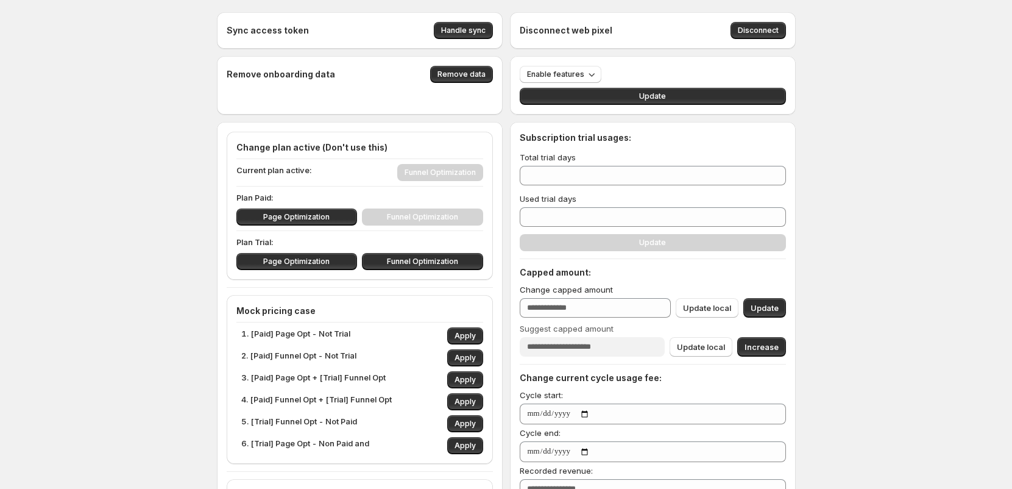
click at [869, 116] on div "Sync access token Handle sync Disconnect web pixel Disconnect Remove onboarding…" at bounding box center [506, 498] width 1012 height 996
